Goal: Task Accomplishment & Management: Manage account settings

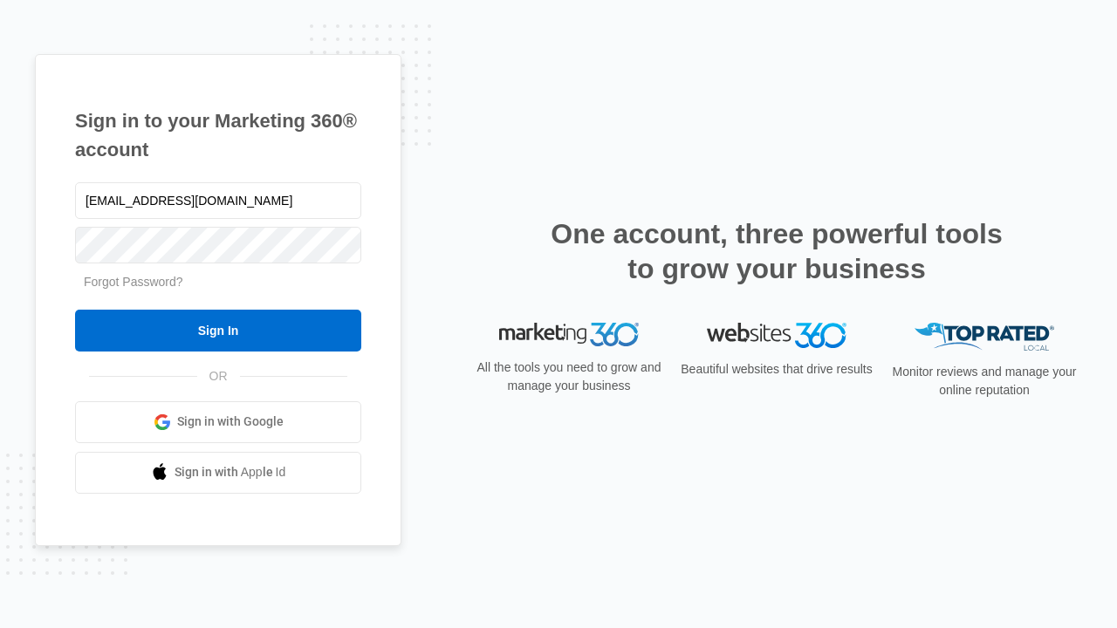
type input "[EMAIL_ADDRESS][DOMAIN_NAME]"
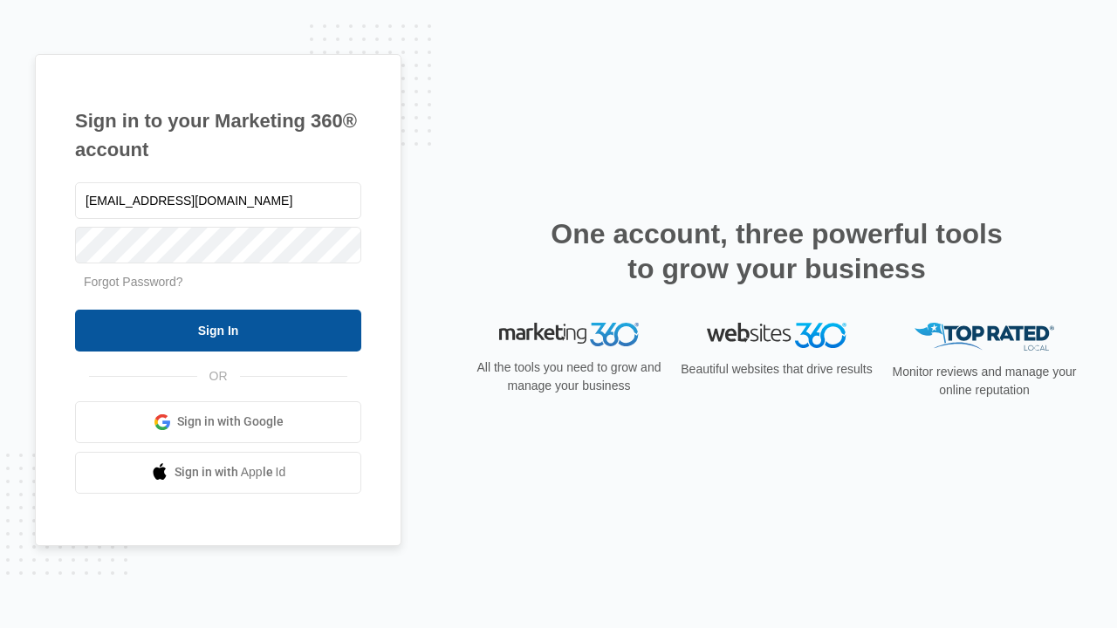
click at [218, 330] on input "Sign In" at bounding box center [218, 331] width 286 height 42
